Goal: Task Accomplishment & Management: Complete application form

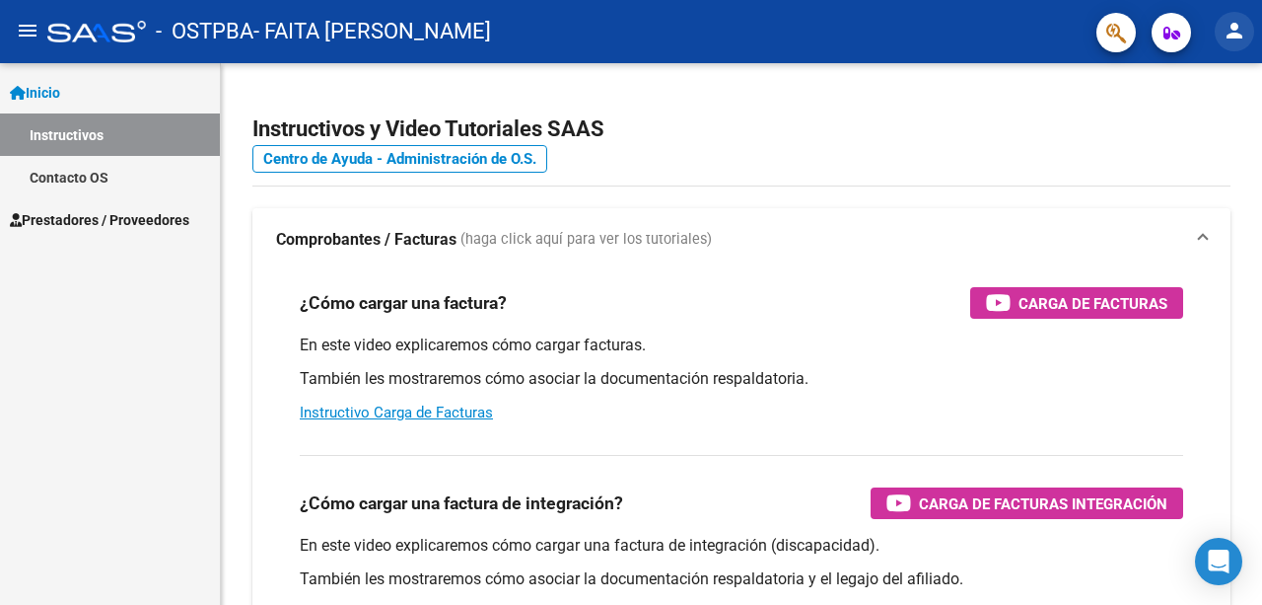
click at [1231, 23] on mat-icon "person" at bounding box center [1235, 31] width 24 height 24
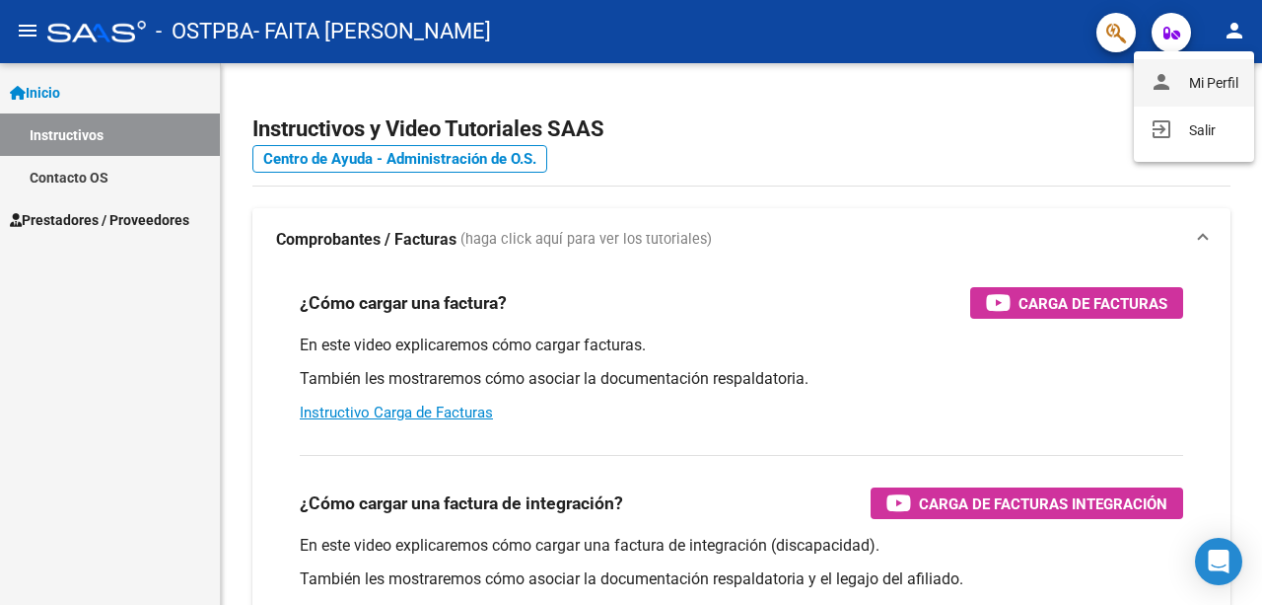
click at [1200, 85] on button "person Mi Perfil" at bounding box center [1194, 82] width 120 height 47
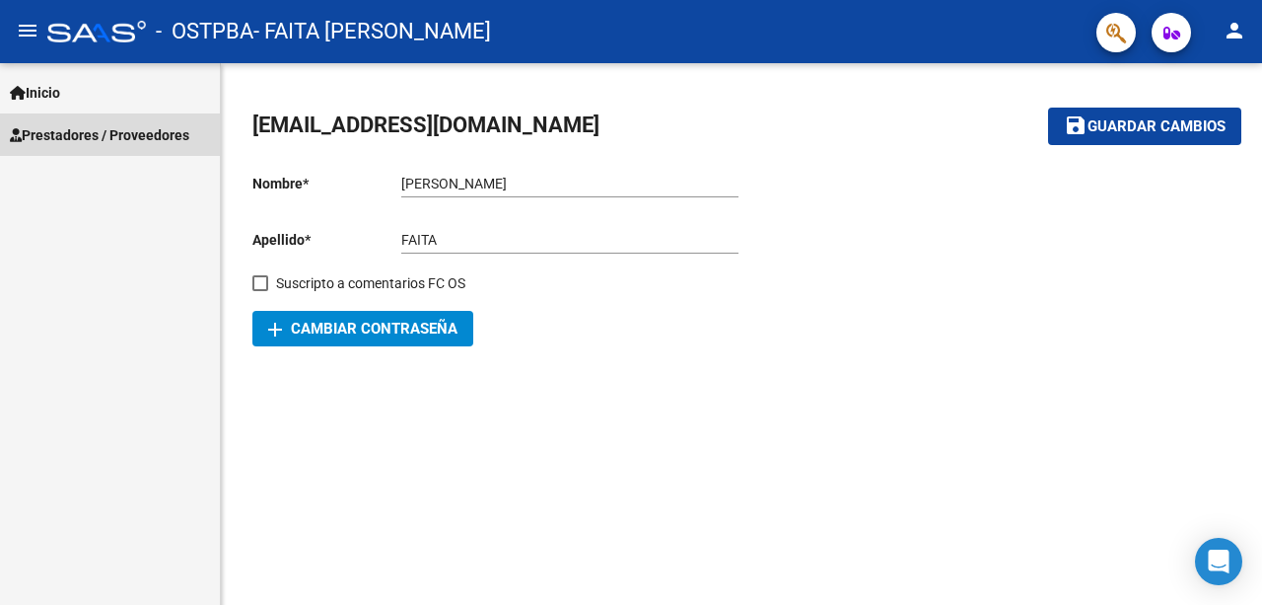
click at [86, 144] on span "Prestadores / Proveedores" at bounding box center [99, 135] width 179 height 22
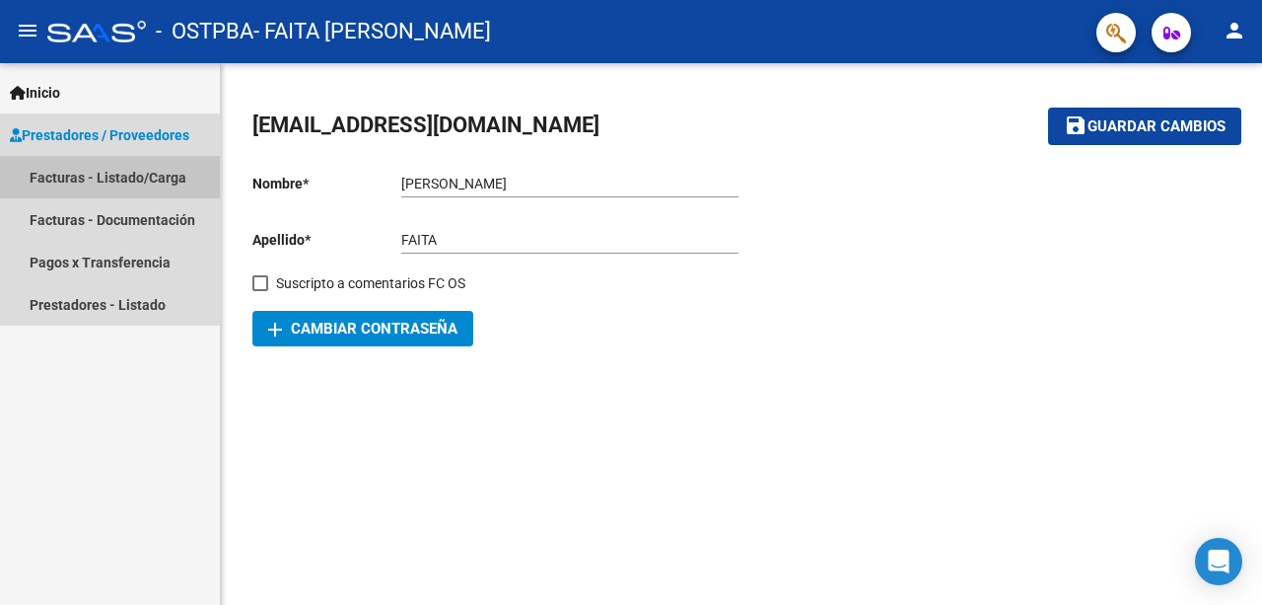
click at [95, 181] on link "Facturas - Listado/Carga" at bounding box center [110, 177] width 220 height 42
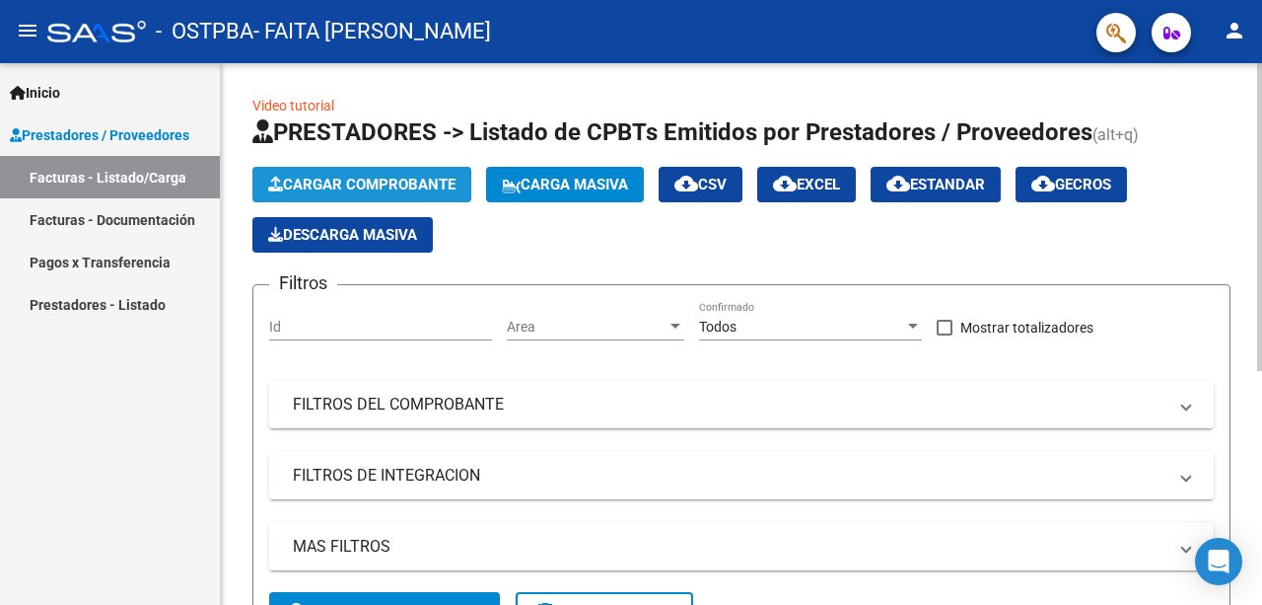
click at [388, 193] on button "Cargar Comprobante" at bounding box center [361, 185] width 219 height 36
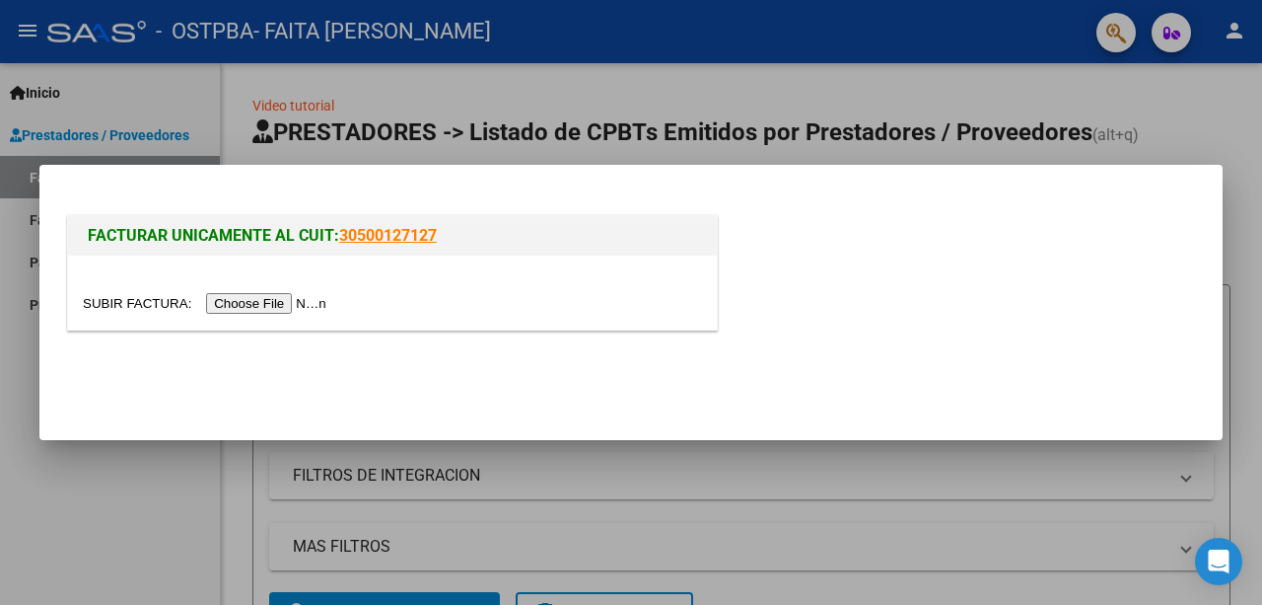
click at [294, 305] on input "file" at bounding box center [208, 303] width 250 height 21
click at [278, 303] on input "file" at bounding box center [208, 303] width 250 height 21
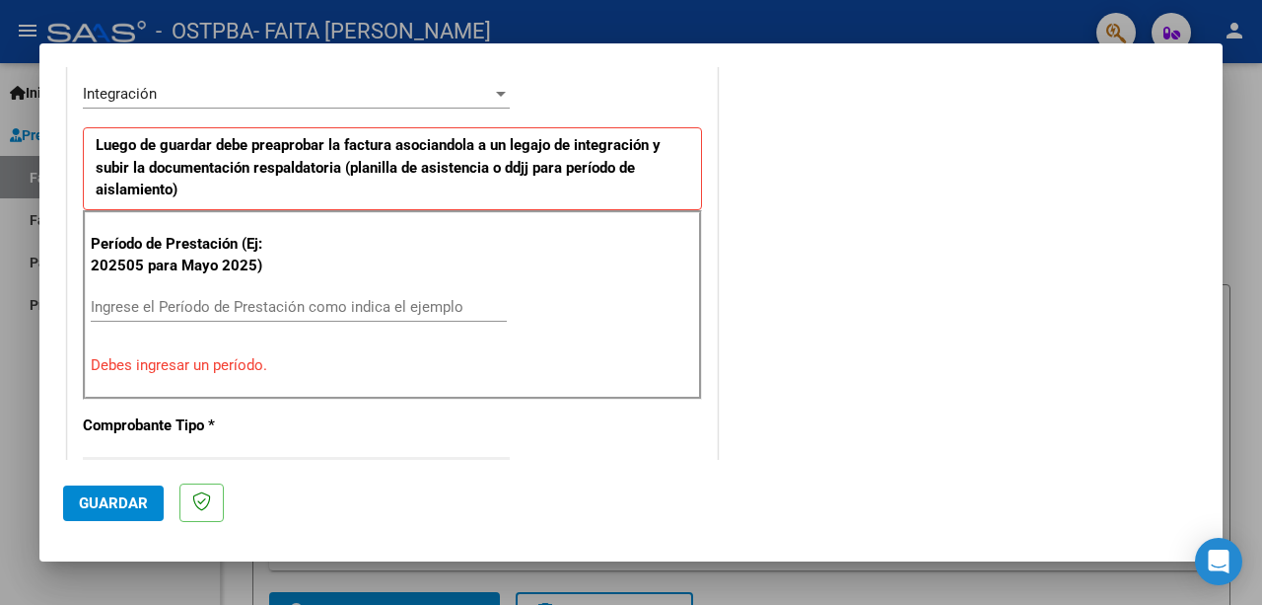
scroll to position [497, 0]
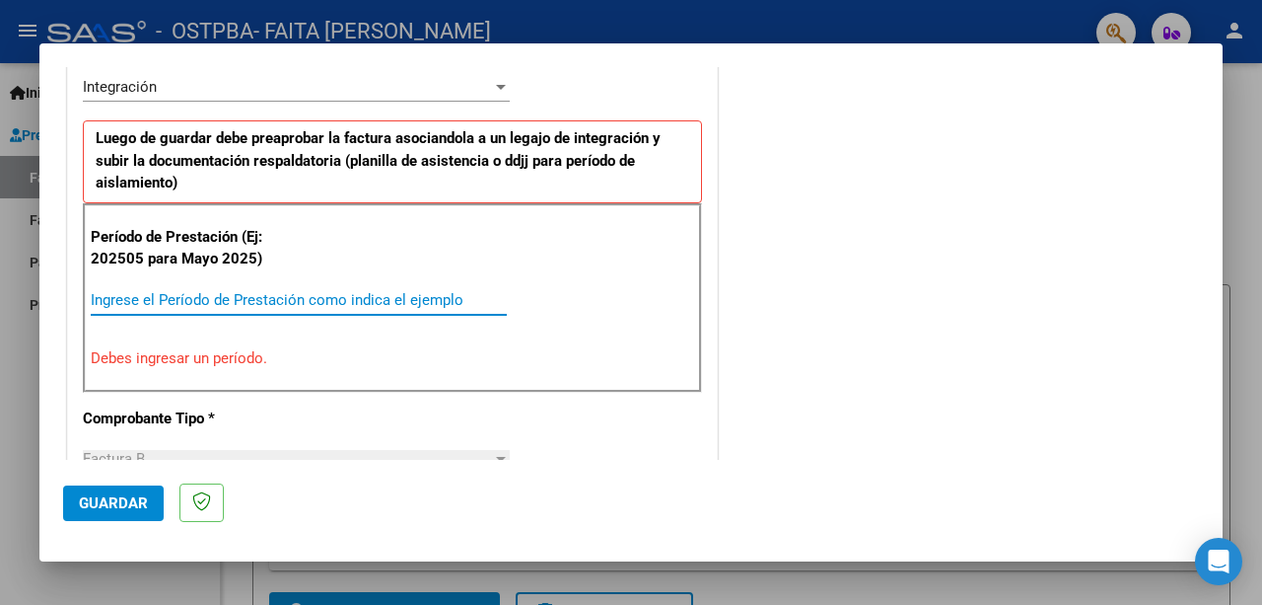
click at [252, 301] on input "Ingrese el Período de Prestación como indica el ejemplo" at bounding box center [299, 300] width 416 height 18
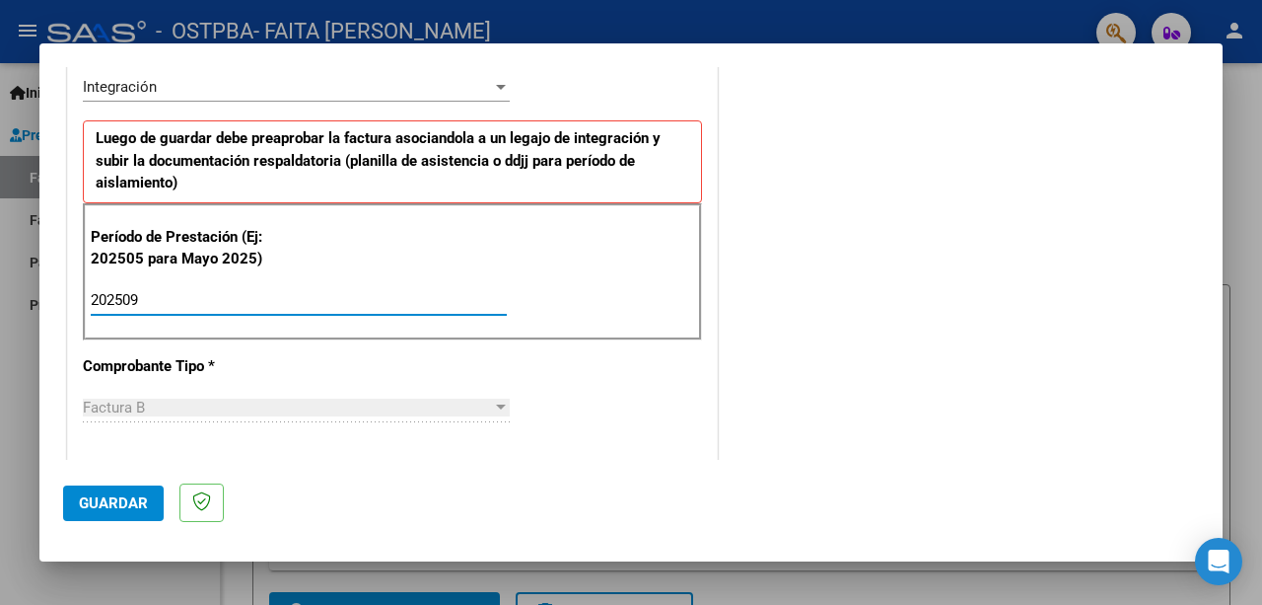
type input "202509"
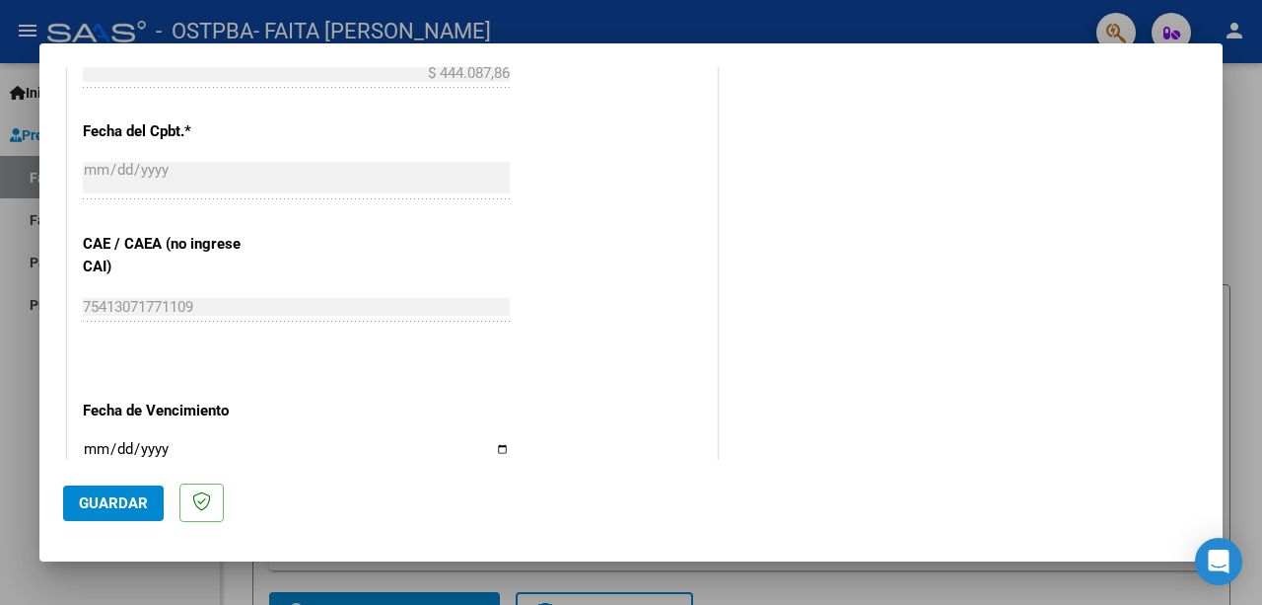
scroll to position [1170, 0]
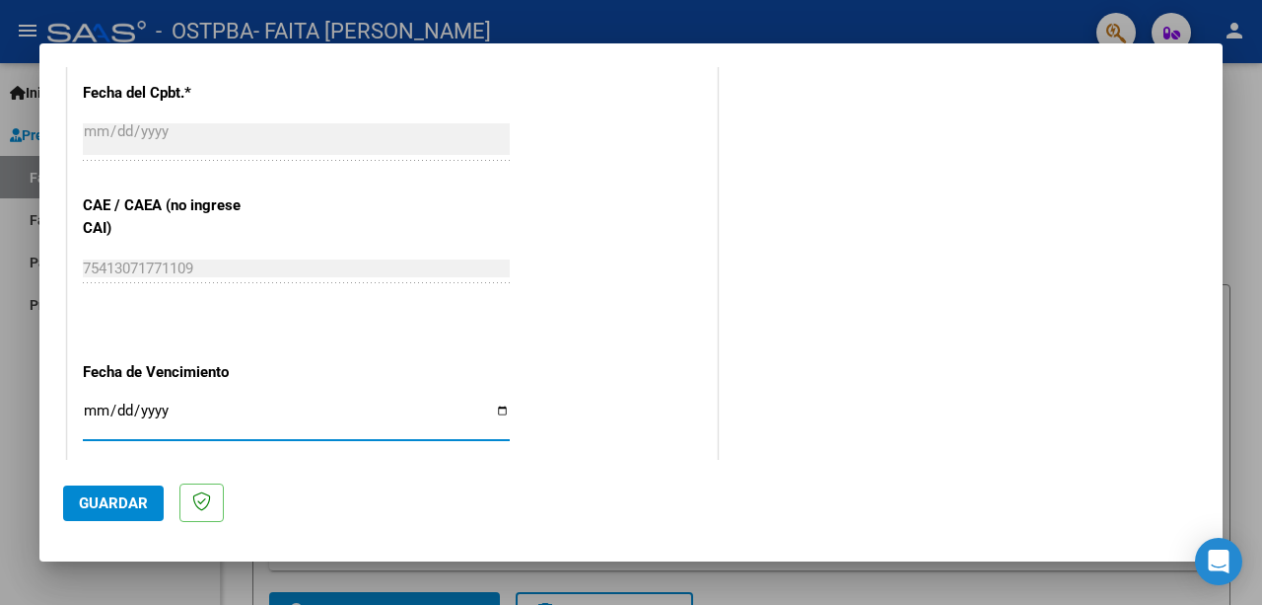
click at [501, 413] on input "Ingresar la fecha" at bounding box center [296, 418] width 427 height 32
click at [496, 407] on input "Ingresar la fecha" at bounding box center [296, 418] width 427 height 32
type input "[DATE]"
click at [134, 500] on span "Guardar" at bounding box center [113, 503] width 69 height 18
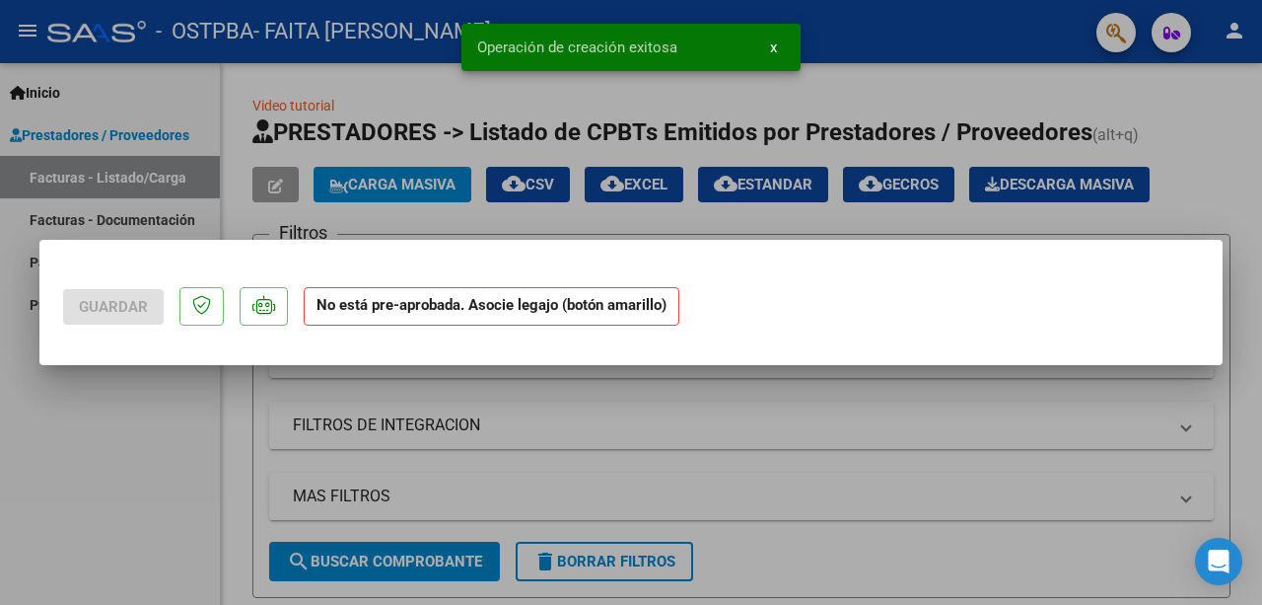
scroll to position [0, 0]
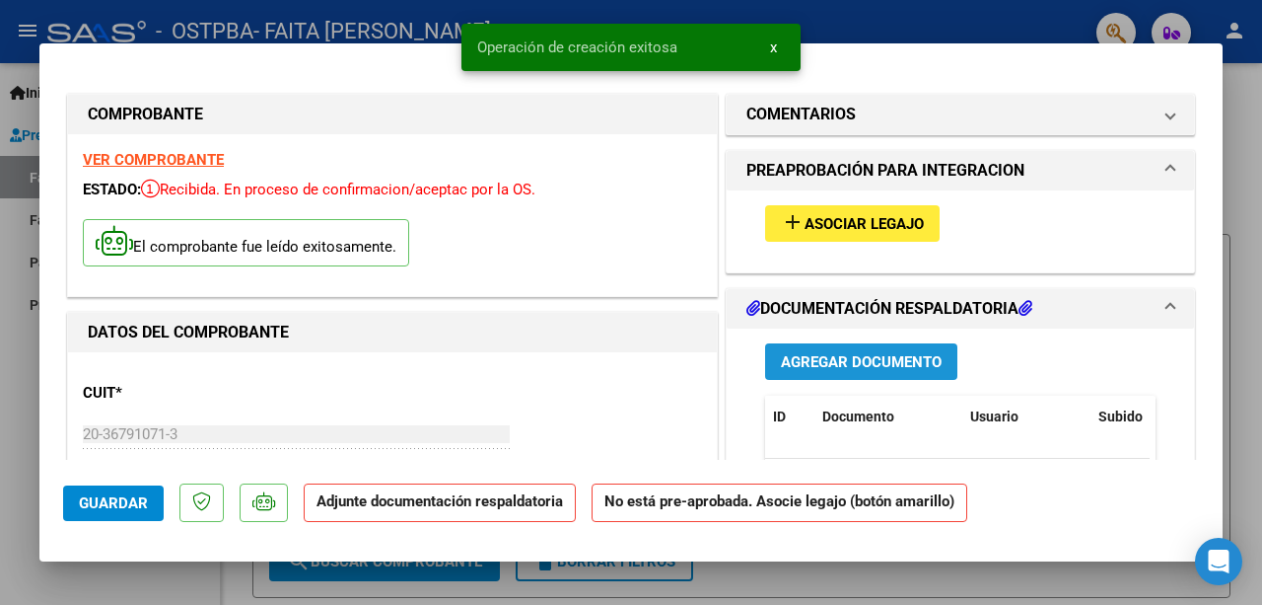
click at [870, 362] on span "Agregar Documento" at bounding box center [861, 362] width 161 height 18
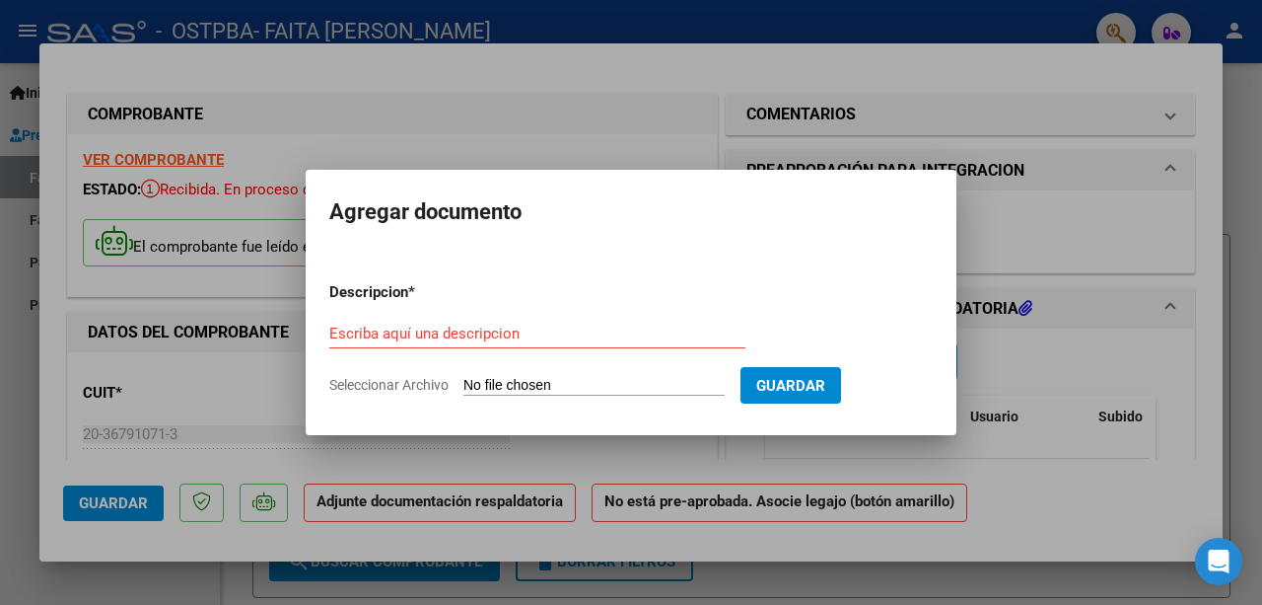
click at [182, 74] on div at bounding box center [631, 302] width 1262 height 605
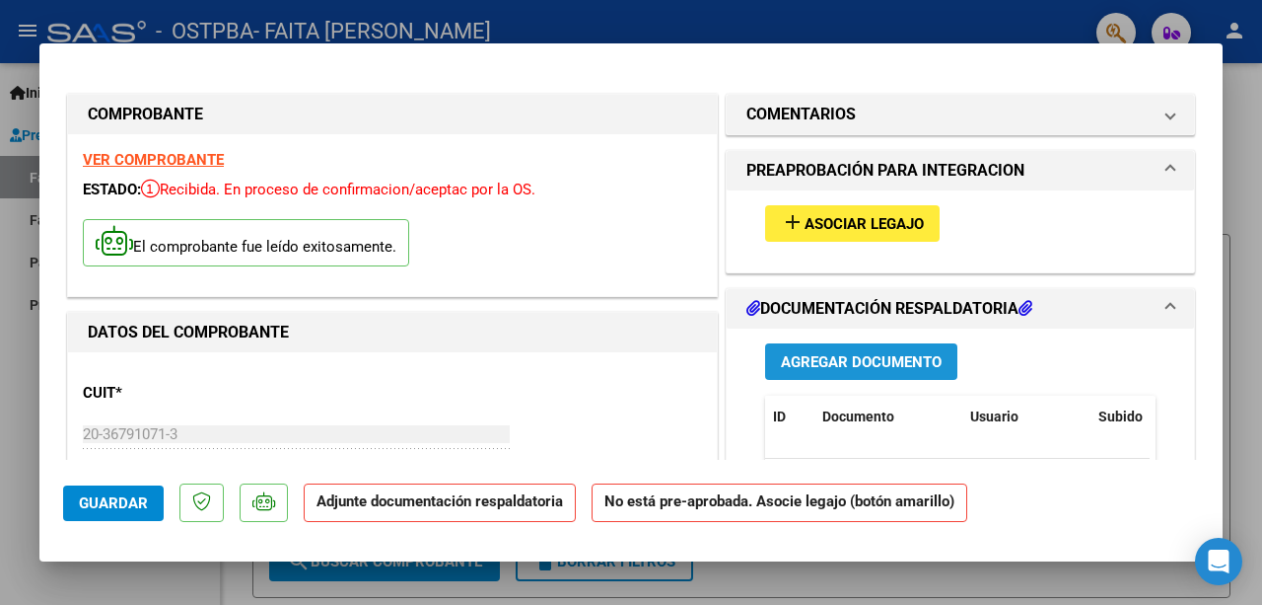
click at [781, 354] on span "Agregar Documento" at bounding box center [861, 362] width 161 height 18
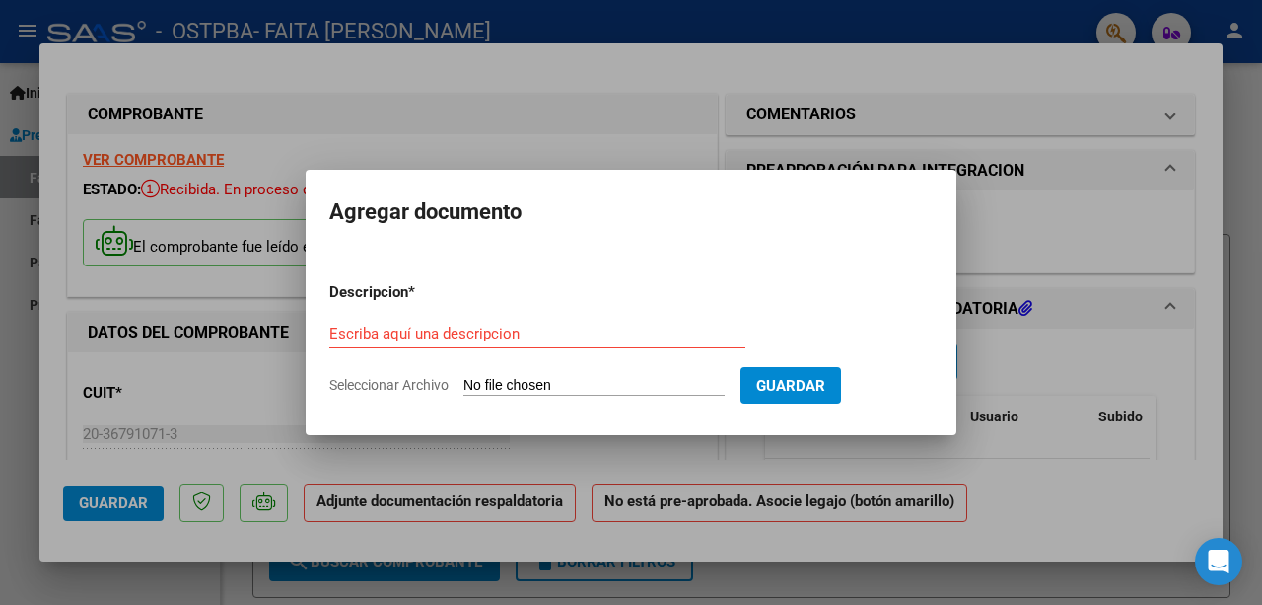
click at [528, 396] on form "Descripcion * Escriba aquí una descripcion Seleccionar Archivo Guardar" at bounding box center [631, 338] width 604 height 144
click at [524, 387] on input "Seleccionar Archivo" at bounding box center [594, 386] width 261 height 19
type input "C:\fakepath\FAVRE PLANILLA TRANSPORTE [DATE].pdf"
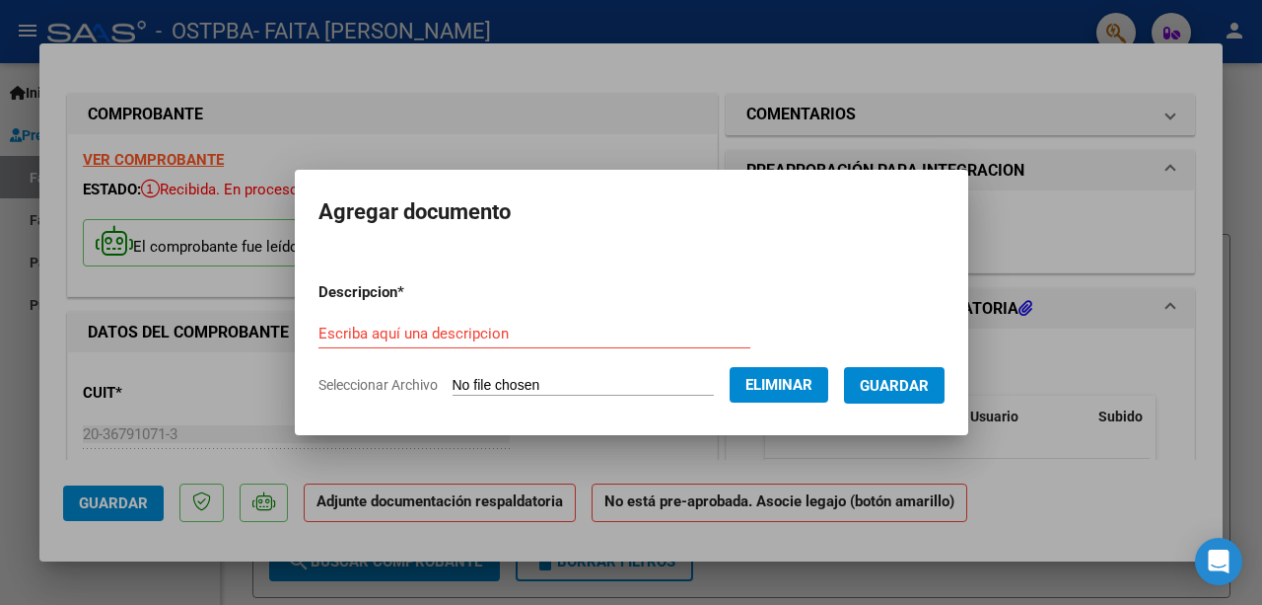
click at [921, 385] on span "Guardar" at bounding box center [894, 386] width 69 height 18
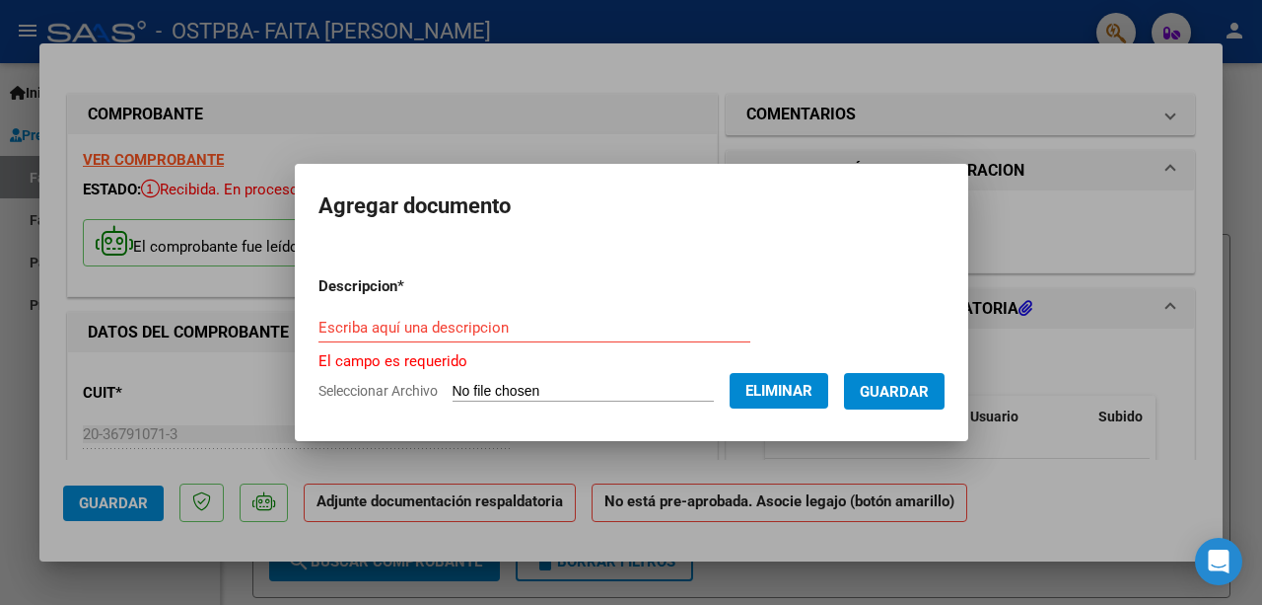
click at [428, 330] on input "Escriba aquí una descripcion" at bounding box center [535, 328] width 432 height 18
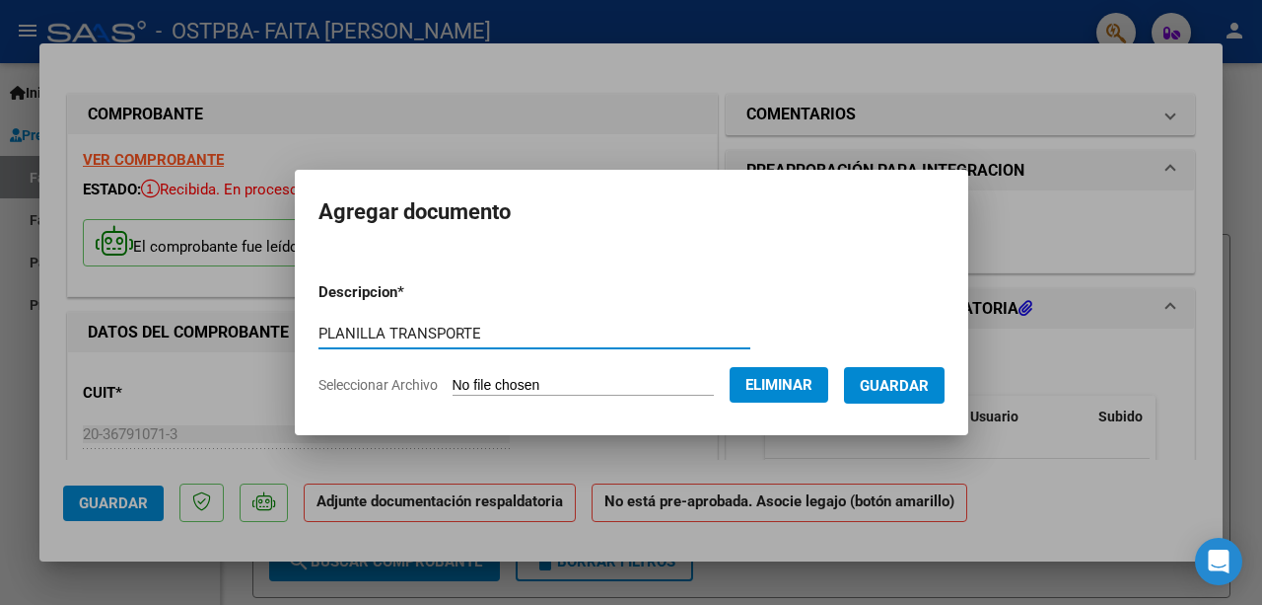
type input "PLANILLA TRANSPORTE"
drag, startPoint x: 899, startPoint y: 404, endPoint x: 901, endPoint y: 382, distance: 22.8
click at [901, 382] on form "Descripcion * PLANILLA TRANSPORTE Escriba aquí una descripcion Seleccionar Arch…" at bounding box center [632, 338] width 626 height 144
click at [901, 382] on span "Guardar" at bounding box center [894, 386] width 69 height 18
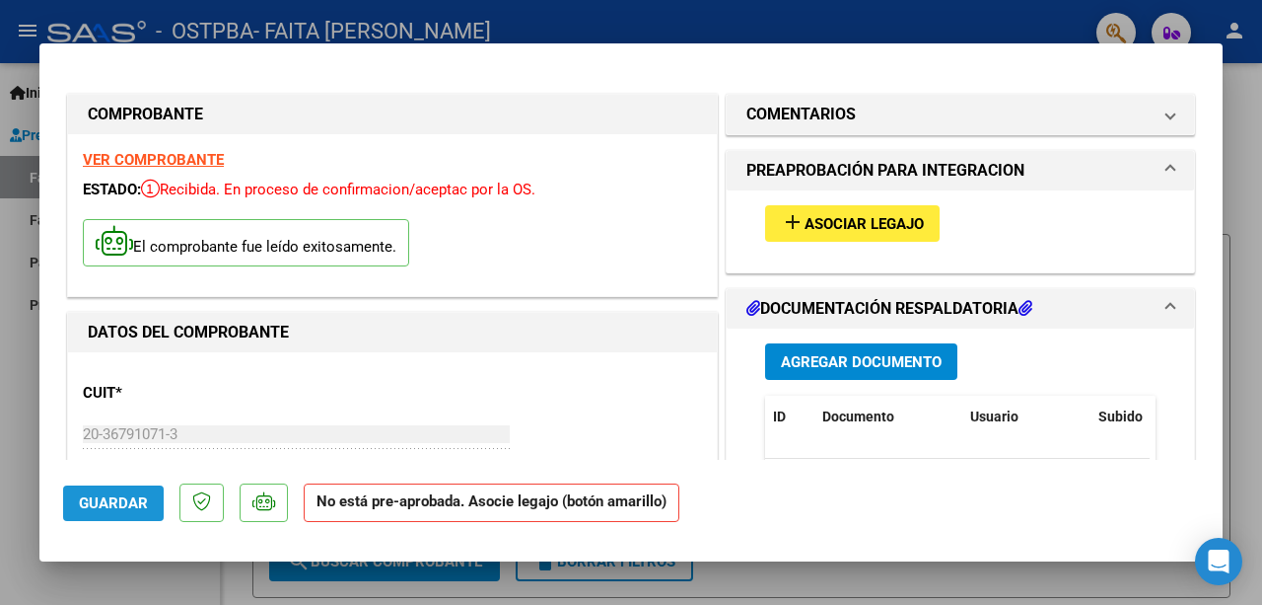
click at [119, 507] on span "Guardar" at bounding box center [113, 503] width 69 height 18
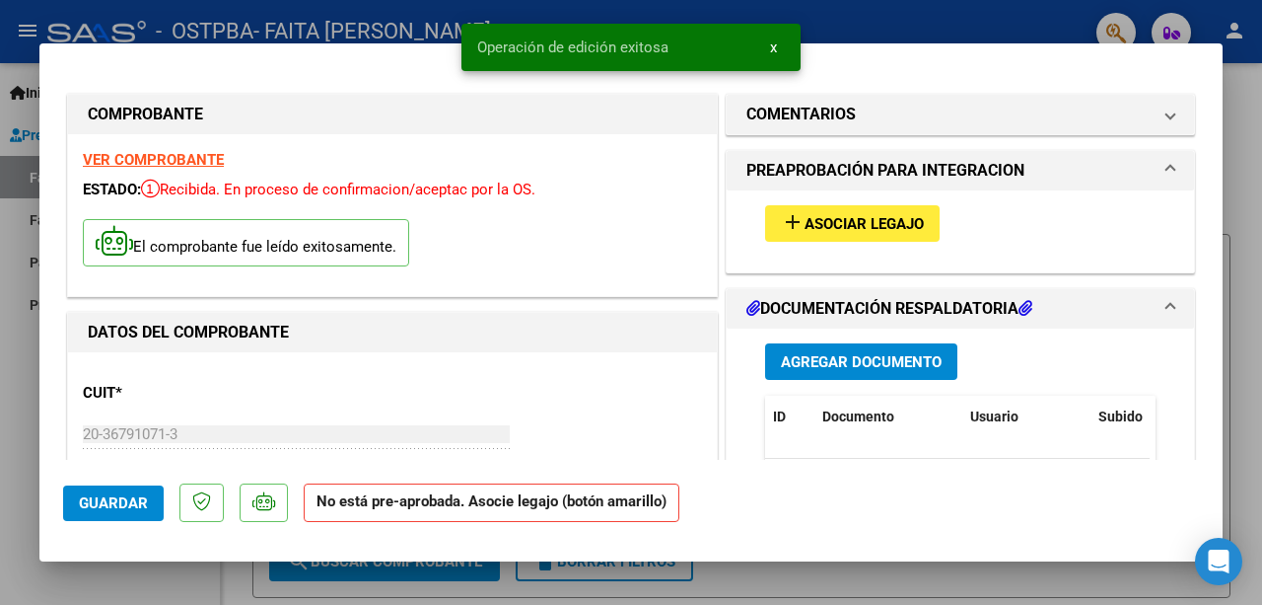
click at [1239, 164] on div at bounding box center [631, 302] width 1262 height 605
type input "$ 0,00"
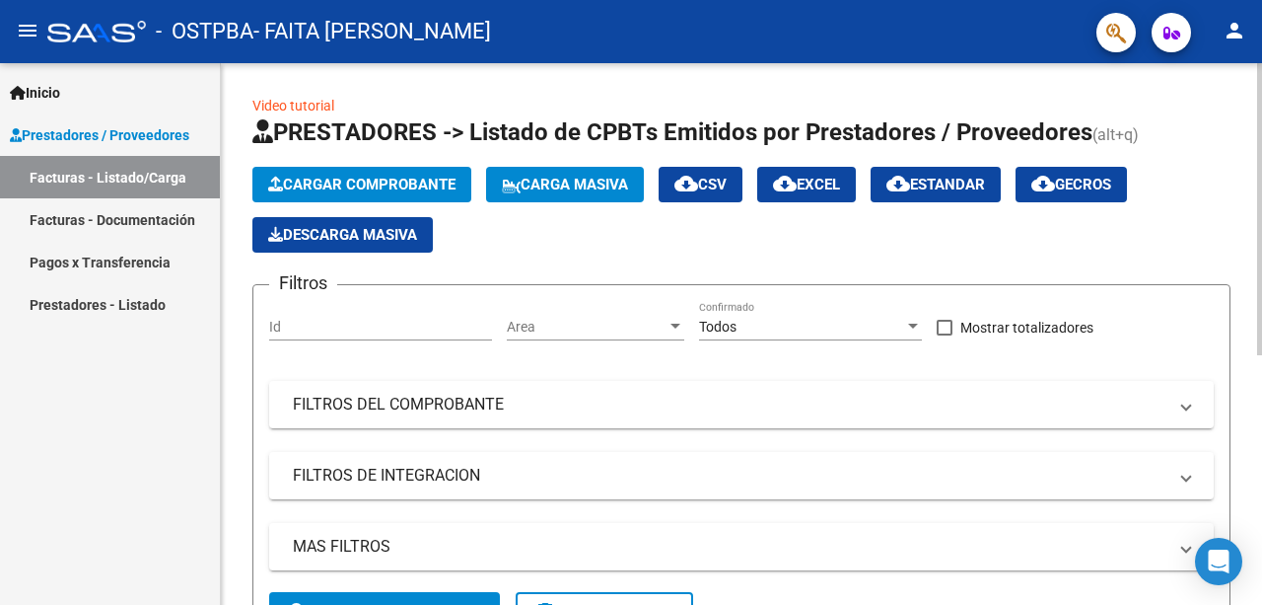
click at [1142, 374] on div "Filtros Id Area Area Todos Confirmado Mostrar totalizadores FILTROS DEL COMPROB…" at bounding box center [741, 446] width 945 height 291
click at [146, 171] on link "Facturas - Listado/Carga" at bounding box center [110, 177] width 220 height 42
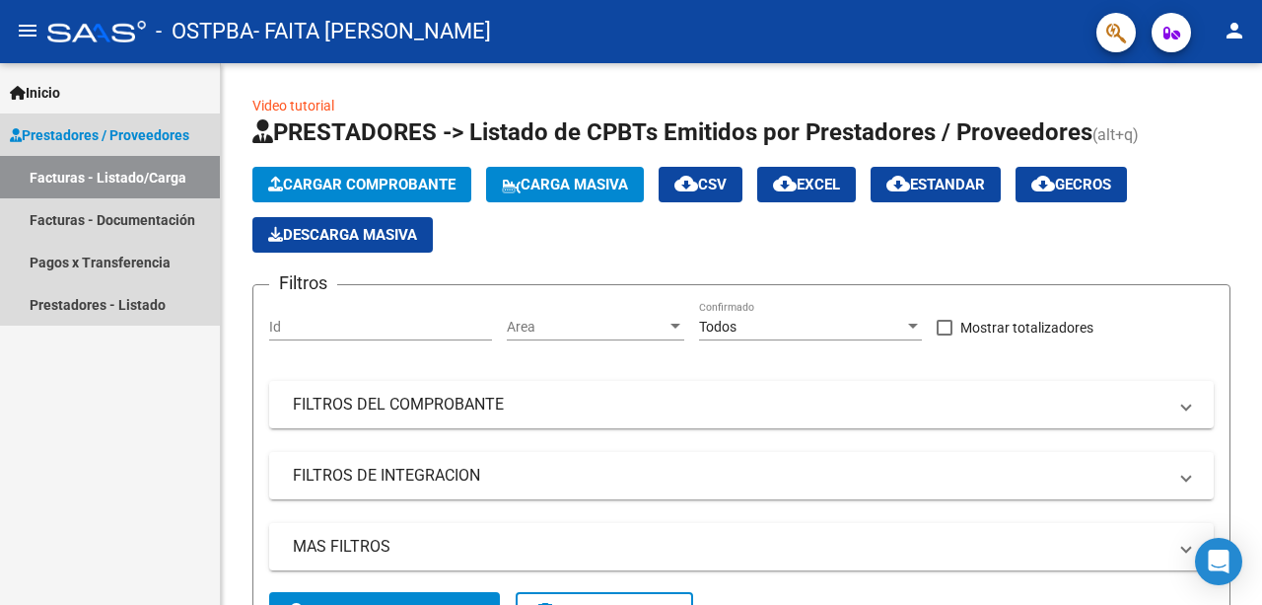
click at [143, 127] on span "Prestadores / Proveedores" at bounding box center [99, 135] width 179 height 22
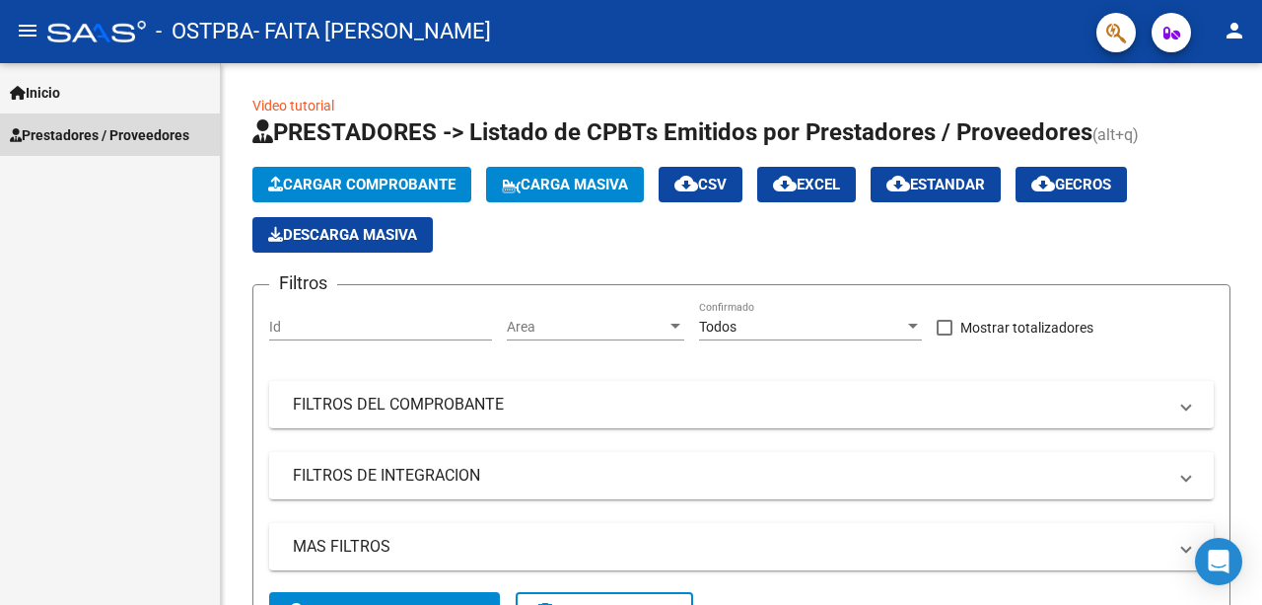
click at [143, 127] on span "Prestadores / Proveedores" at bounding box center [99, 135] width 179 height 22
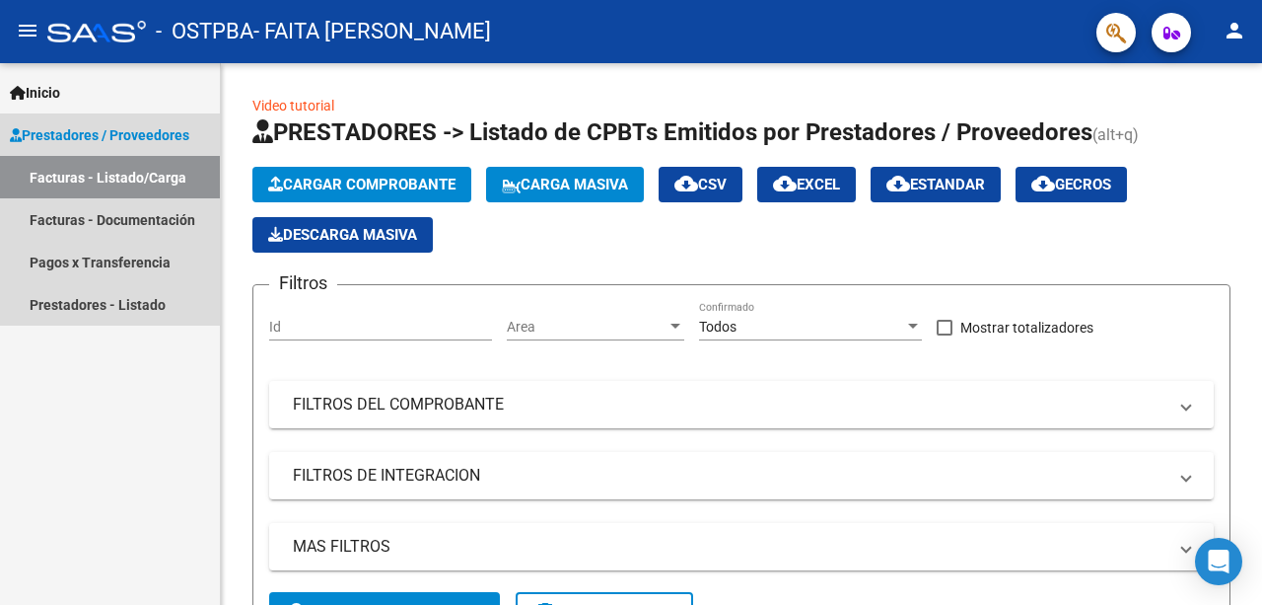
click at [126, 173] on link "Facturas - Listado/Carga" at bounding box center [110, 177] width 220 height 42
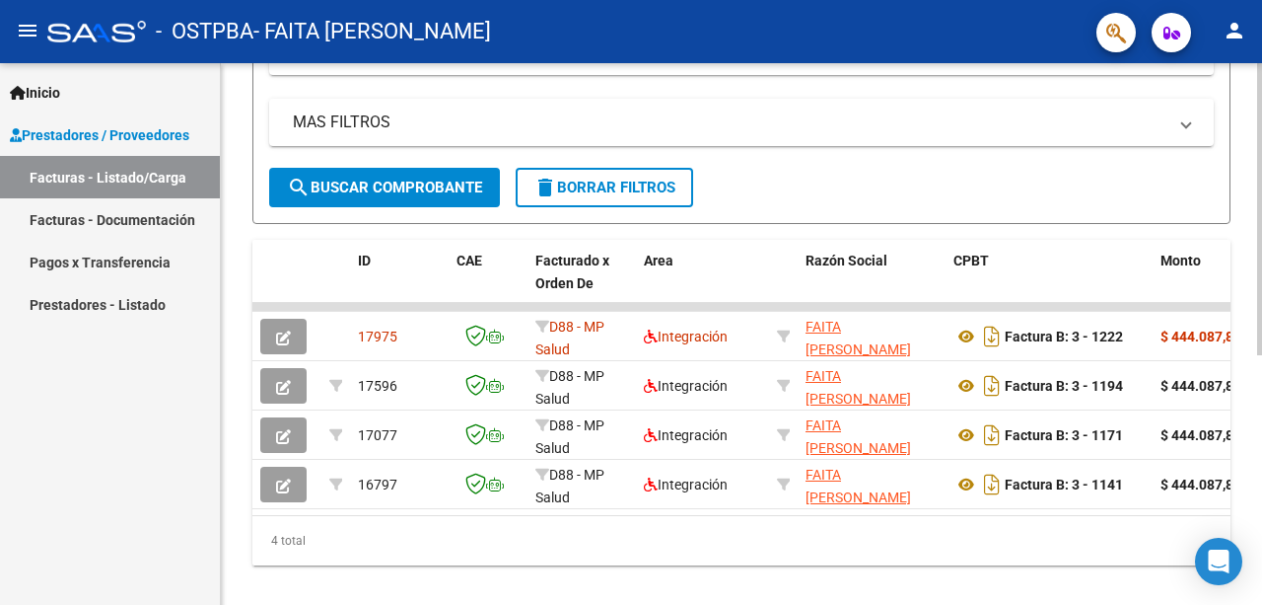
scroll to position [462, 0]
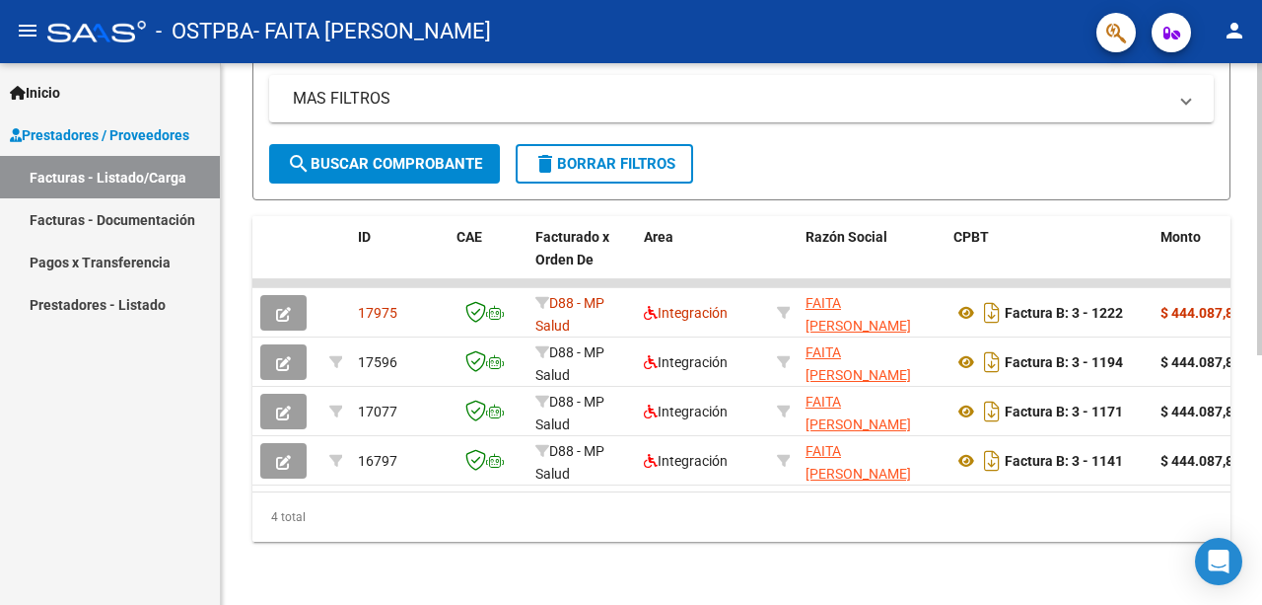
click at [1260, 413] on div at bounding box center [1259, 459] width 5 height 292
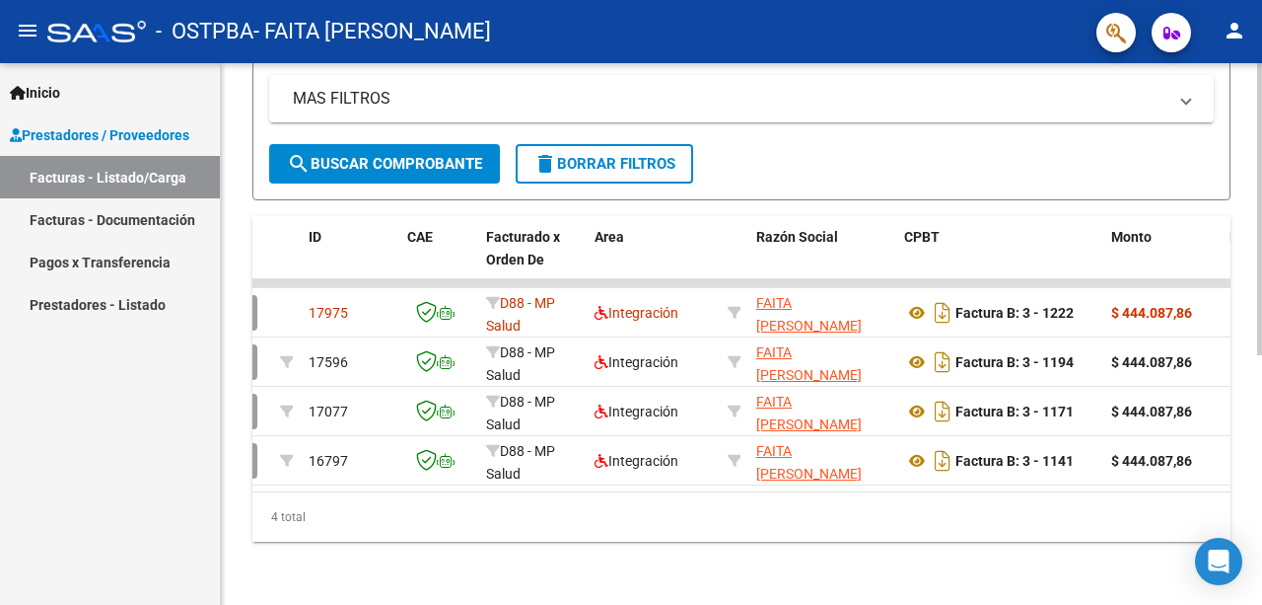
scroll to position [0, 0]
